Goal: Information Seeking & Learning: Understand process/instructions

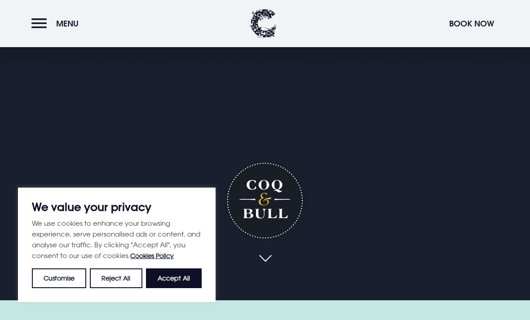
scroll to position [18, 0]
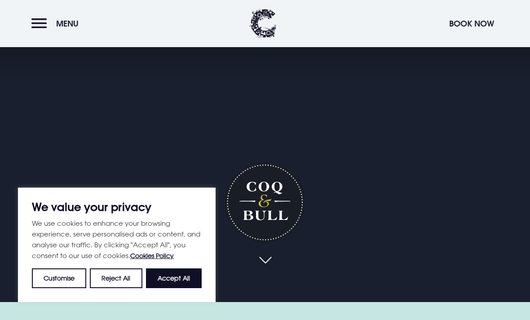
click at [277, 237] on h1 "Coq & Bull" at bounding box center [265, 202] width 80 height 80
click at [167, 288] on button "Accept All" at bounding box center [174, 279] width 56 height 20
checkbox input "true"
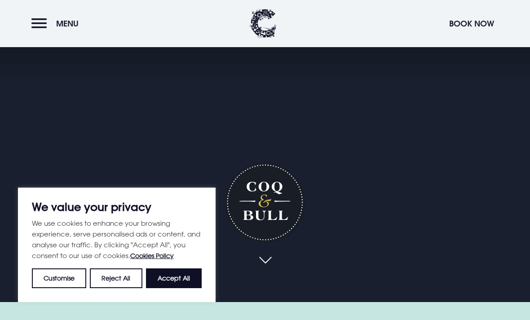
checkbox input "true"
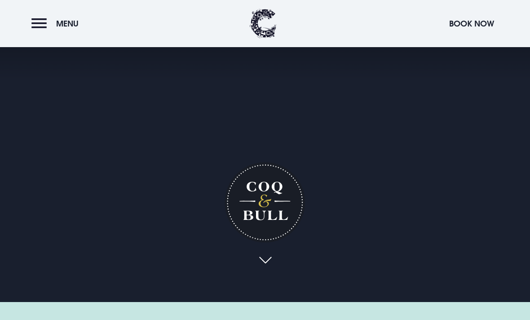
click at [264, 221] on h1 "Coq & Bull" at bounding box center [265, 202] width 80 height 80
click at [270, 271] on link at bounding box center [265, 261] width 21 height 20
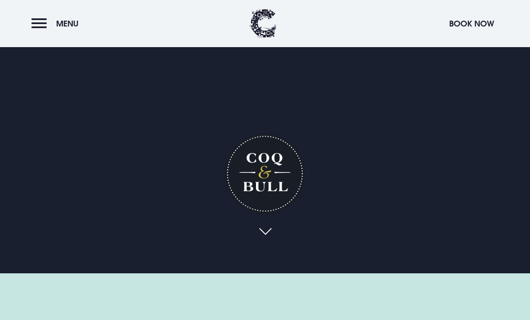
click at [44, 25] on button "Menu" at bounding box center [57, 23] width 52 height 19
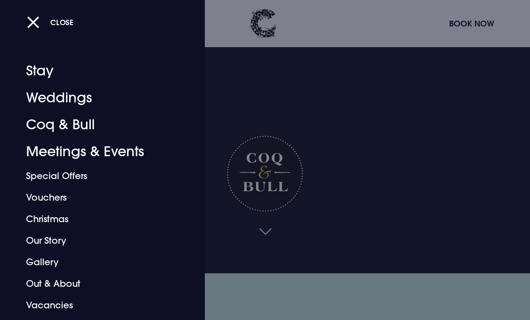
click at [84, 125] on link "Coq & Bull" at bounding box center [96, 124] width 141 height 27
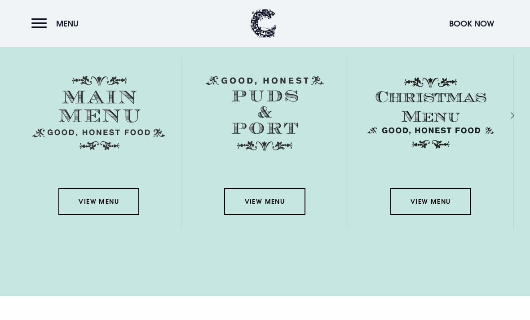
scroll to position [1475, 0]
click at [104, 216] on link "View Menu" at bounding box center [98, 202] width 81 height 27
